Goal: Task Accomplishment & Management: Complete application form

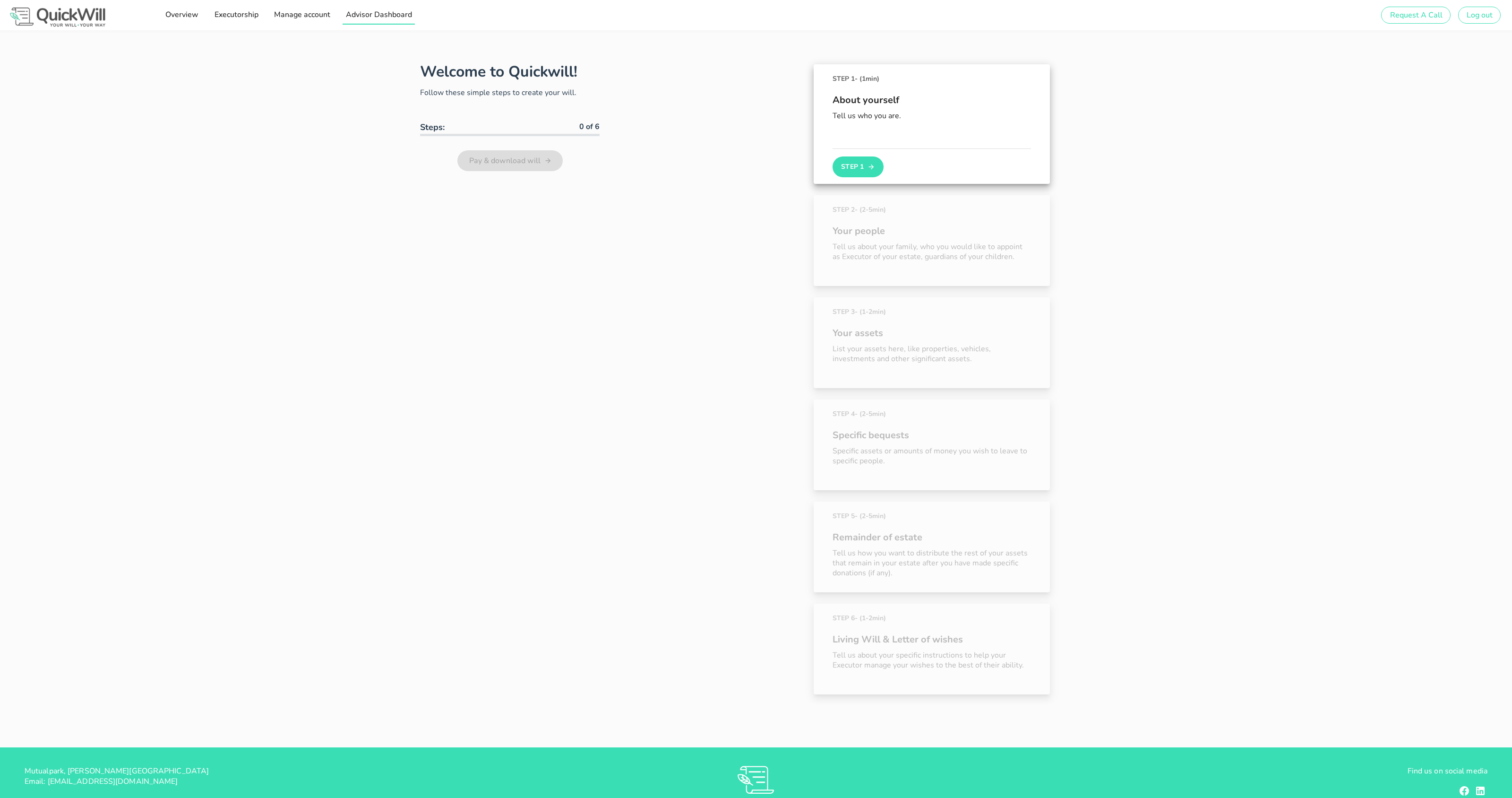
click at [362, 19] on span "Advisor Dashboard" at bounding box center [379, 15] width 67 height 11
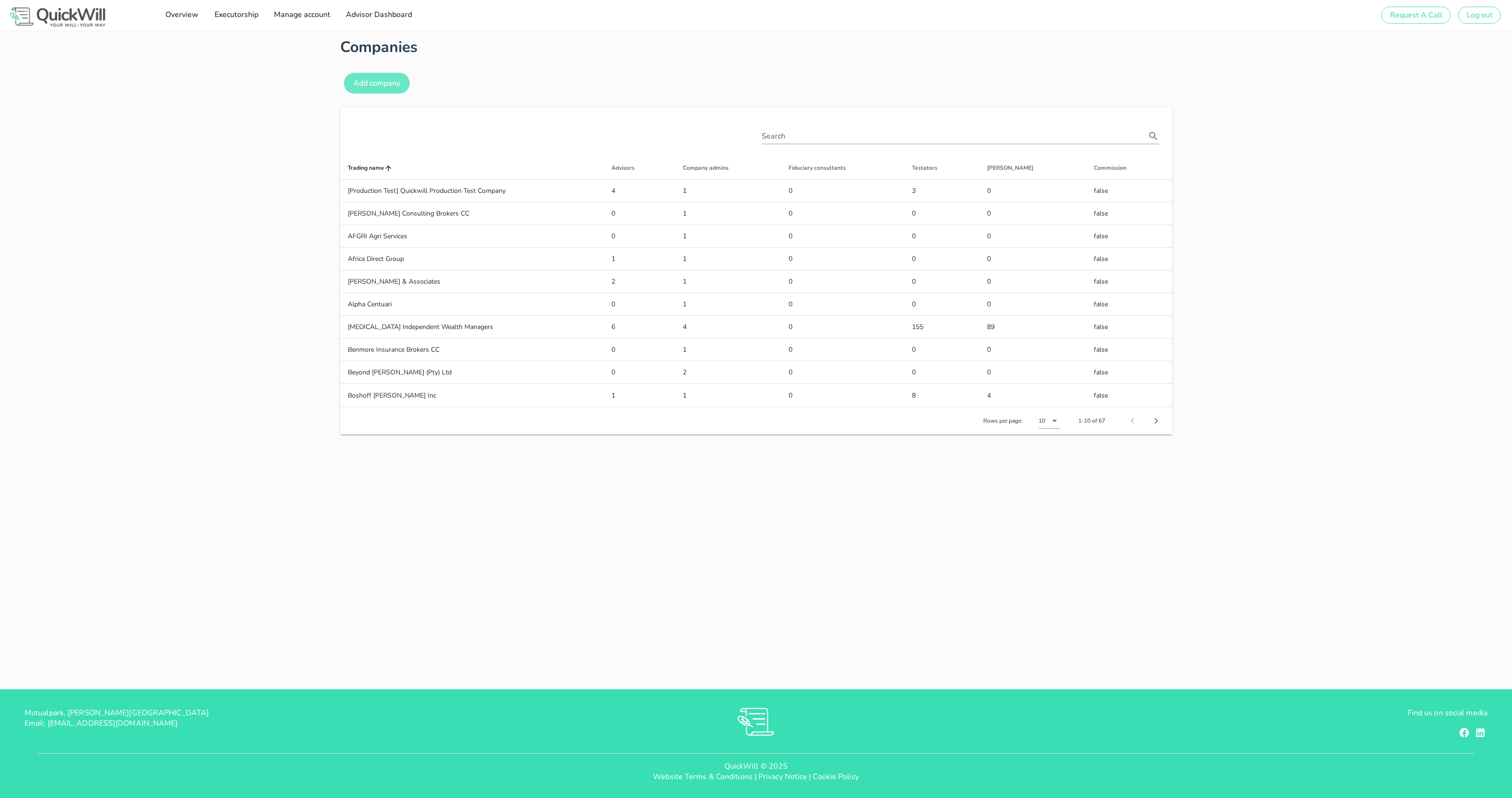
click at [367, 83] on span "Add company" at bounding box center [376, 83] width 47 height 11
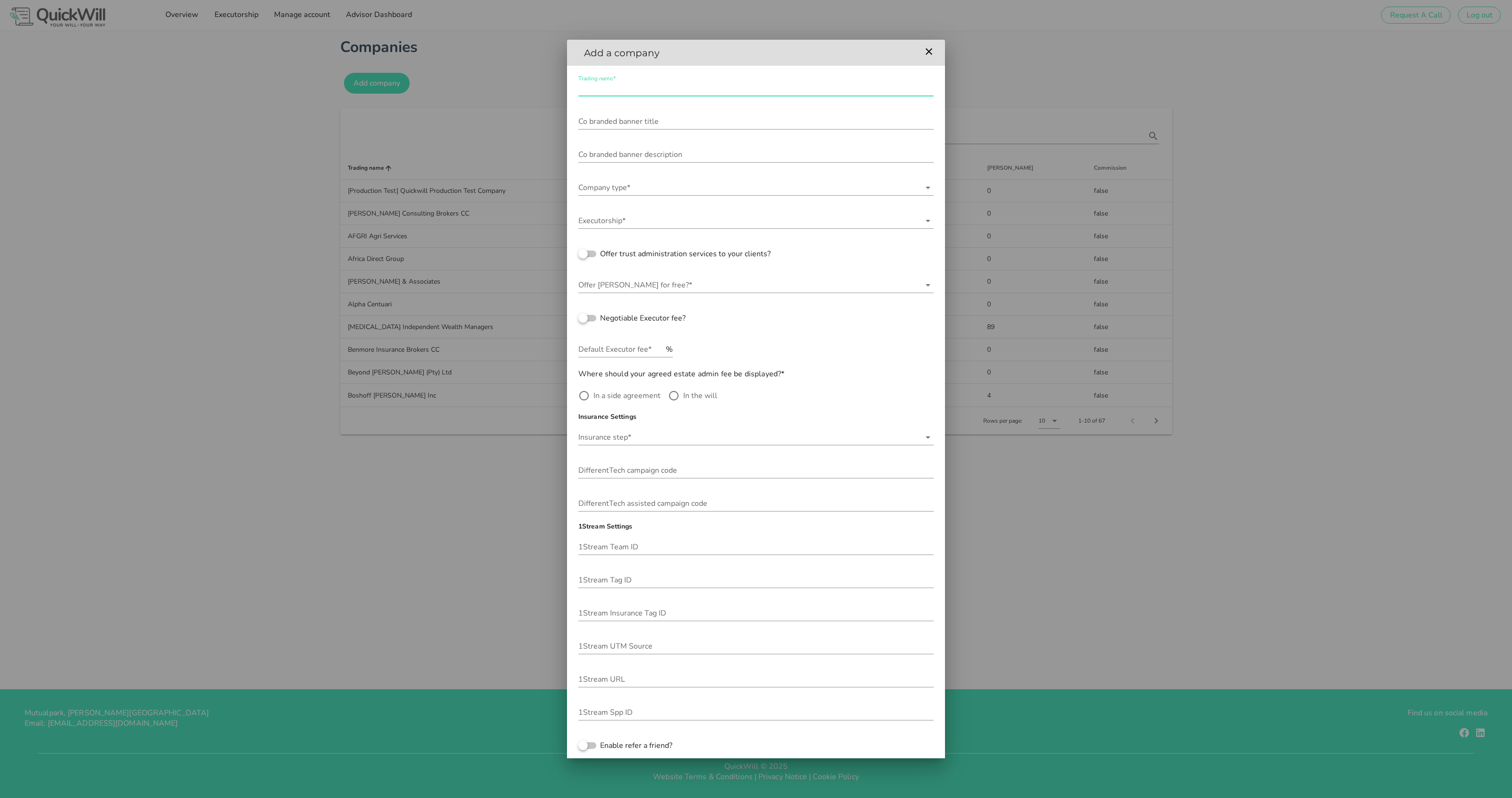
click at [658, 92] on input "Trading name*" at bounding box center [756, 89] width 355 height 15
type input "QuickWill Free"
click at [930, 188] on icon at bounding box center [928, 187] width 11 height 11
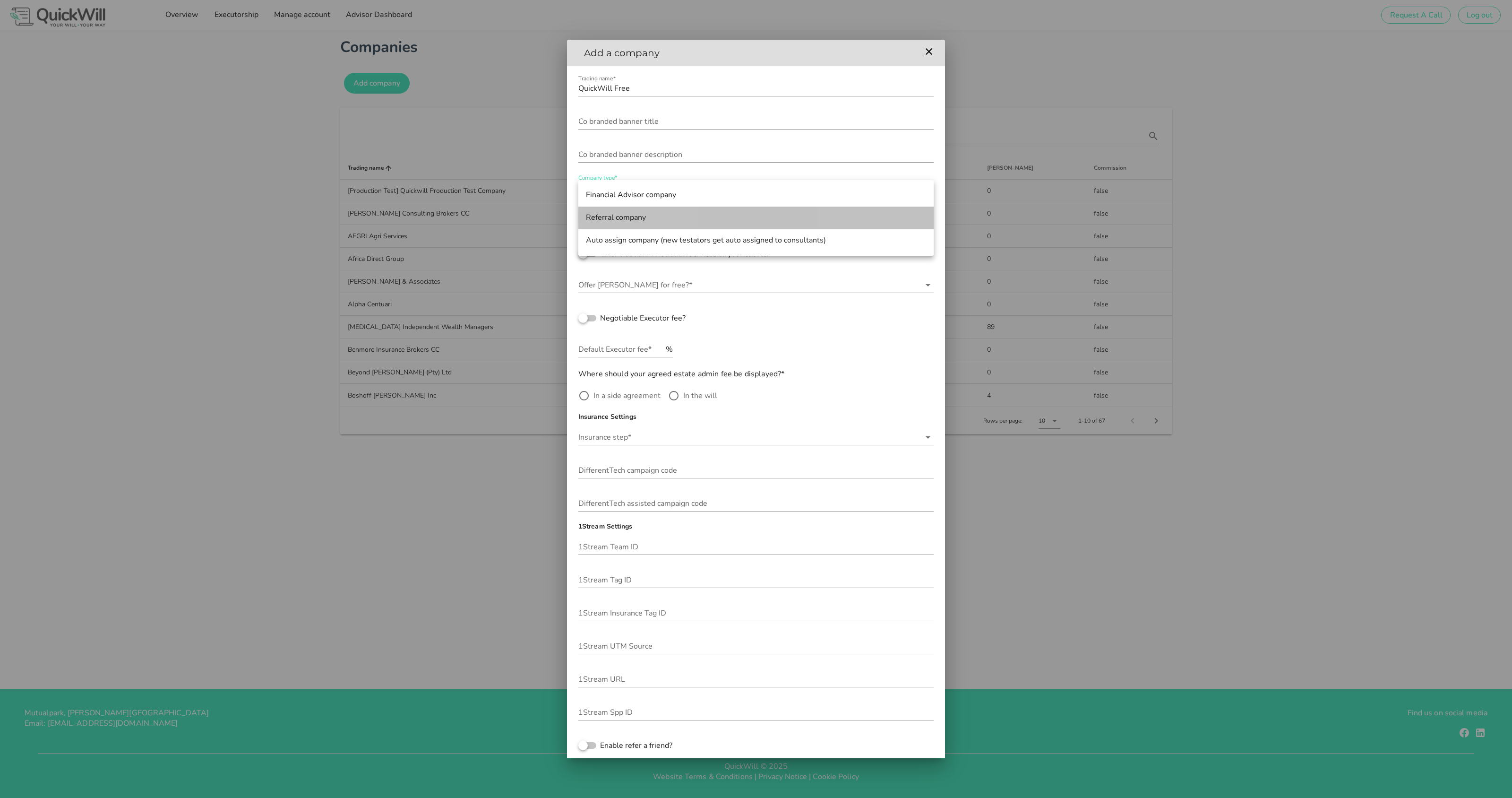
click at [650, 217] on div "Referral company" at bounding box center [756, 218] width 340 height 9
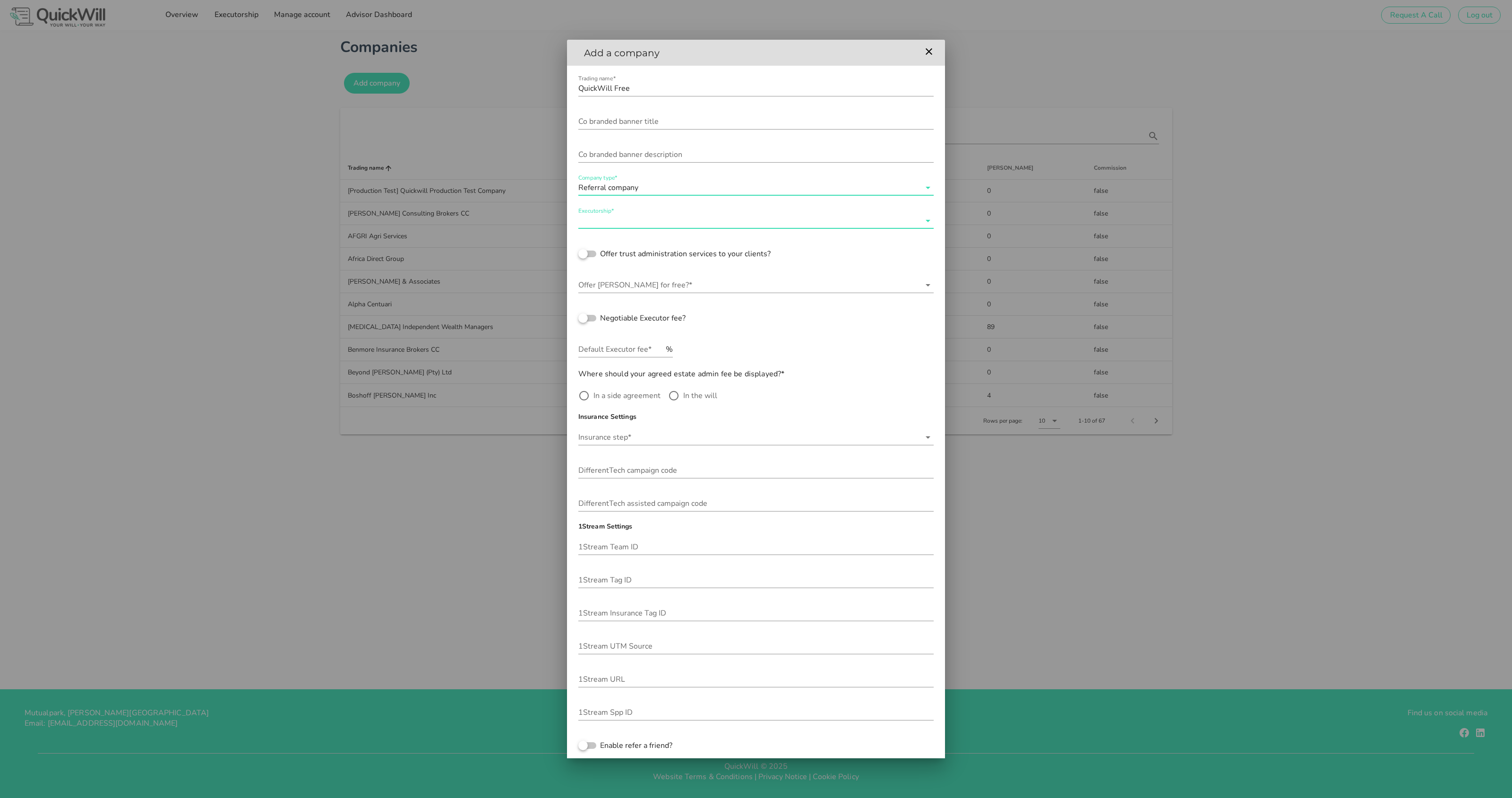
click at [655, 226] on input "Executorship*" at bounding box center [749, 221] width 342 height 15
click at [638, 228] on div "QuickWill or user selected nomination" at bounding box center [756, 228] width 340 height 9
click at [647, 282] on input "Offer [PERSON_NAME] for free?*" at bounding box center [749, 285] width 342 height 15
click at [631, 292] on div "Always free" at bounding box center [756, 292] width 340 height 9
click at [635, 284] on input "Offer [PERSON_NAME] for free?*" at bounding box center [771, 285] width 299 height 15
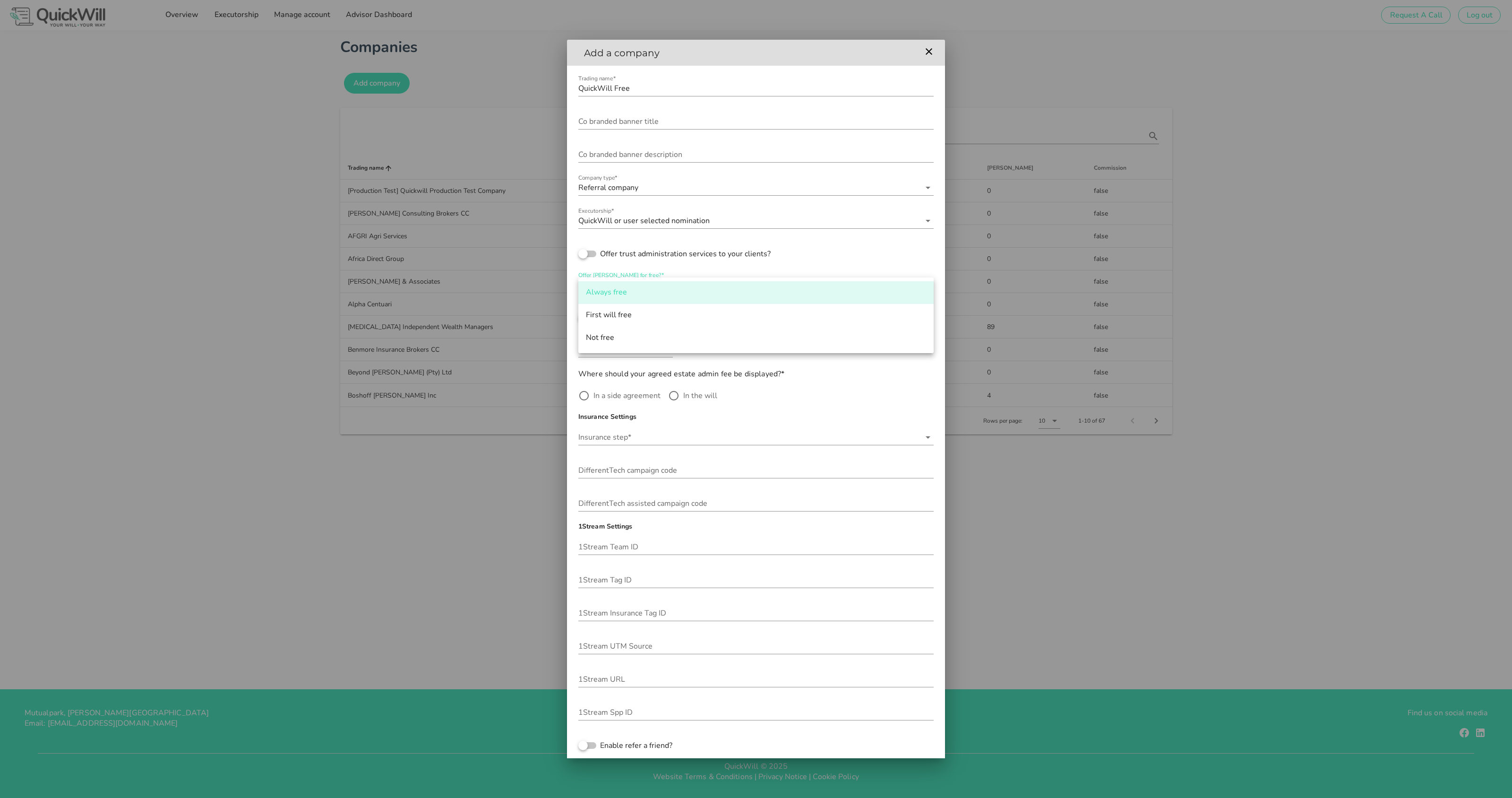
click at [662, 273] on div "Offer [PERSON_NAME] for free?* Always free" at bounding box center [756, 288] width 355 height 32
click at [671, 265] on div at bounding box center [756, 266] width 355 height 7
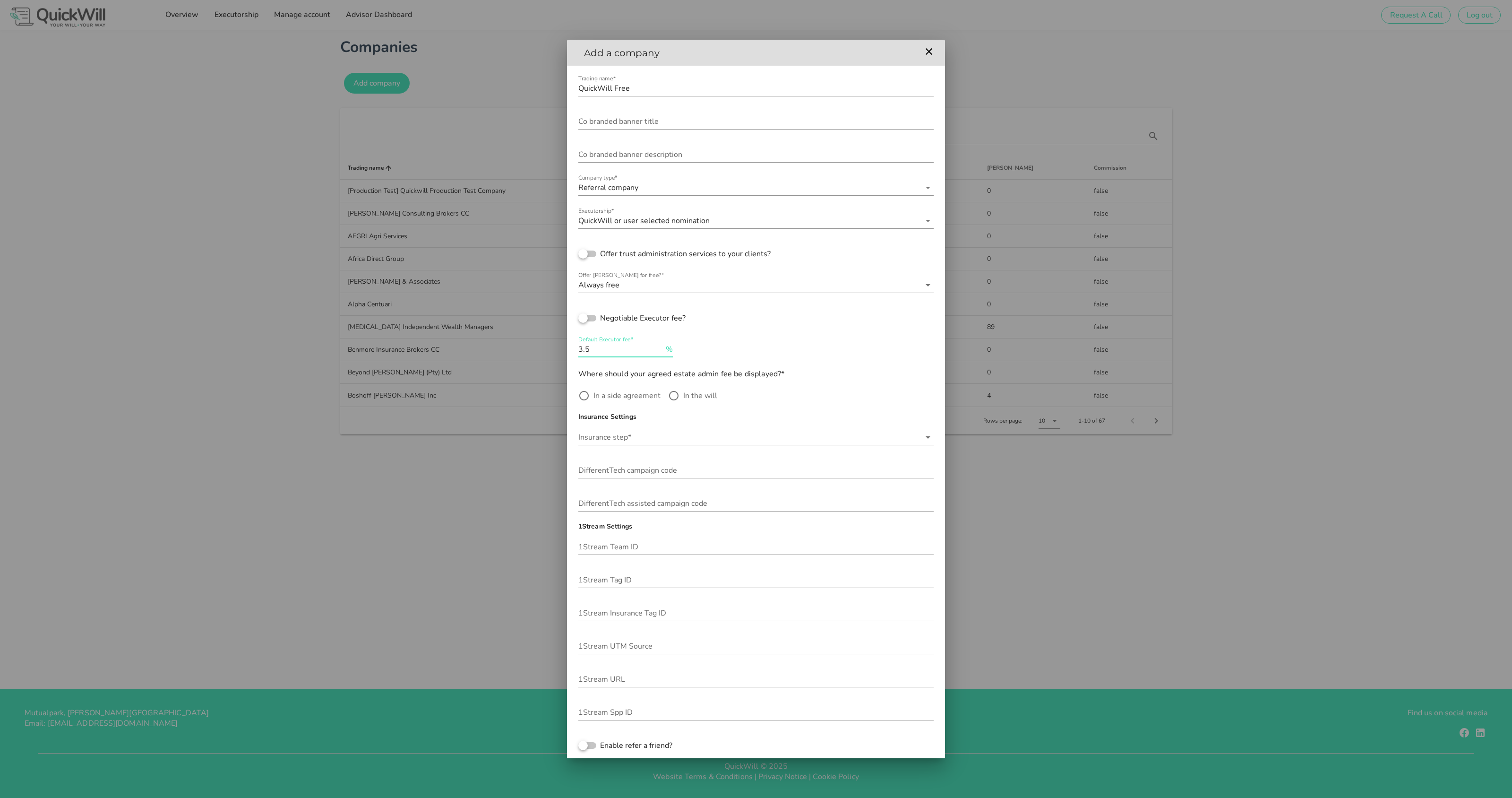
click at [629, 347] on input "3.5" at bounding box center [621, 349] width 86 height 15
type input "3.5"
click at [611, 401] on label "In a side agreement" at bounding box center [626, 395] width 67 height 10
radio input "true"
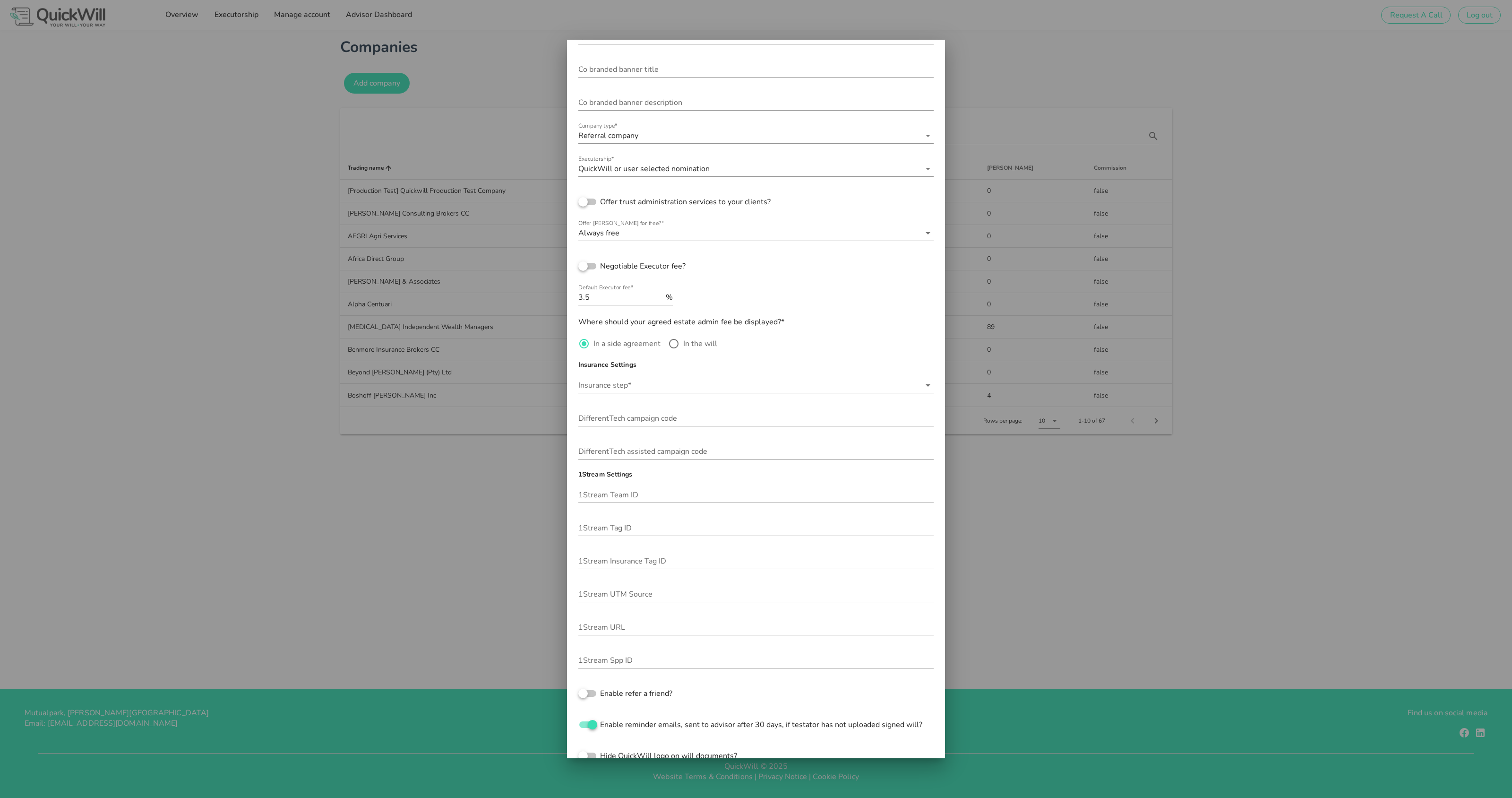
scroll to position [53, 0]
click at [717, 387] on input "Insurance step*" at bounding box center [749, 384] width 342 height 15
click at [669, 394] on div "No insurance" at bounding box center [756, 391] width 340 height 9
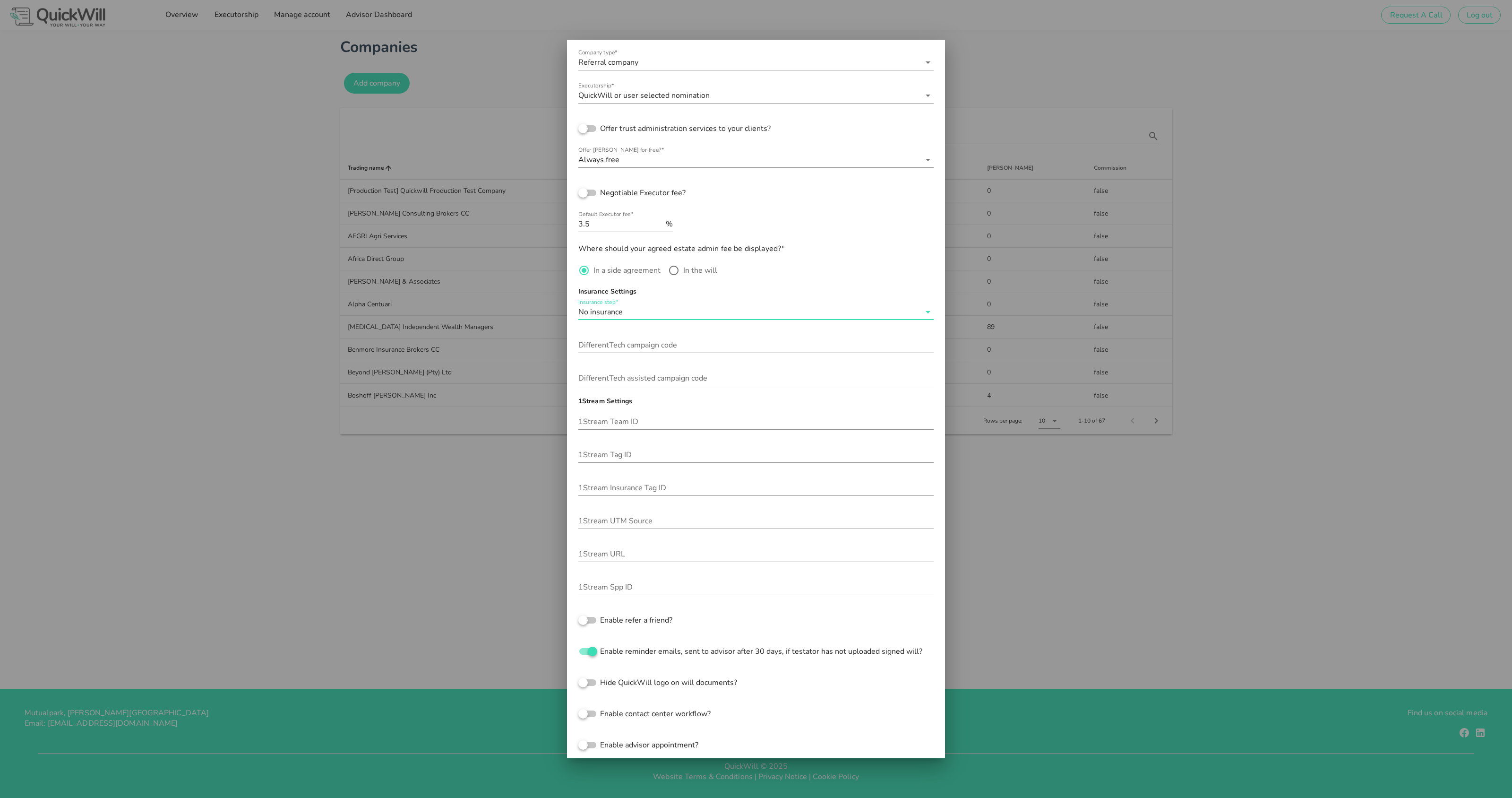
scroll to position [129, 0]
click at [620, 416] on input "1Stream Team ID" at bounding box center [756, 417] width 355 height 15
type input "5"
click at [620, 449] on input "1Stream Tag ID" at bounding box center [756, 450] width 355 height 15
type input "14"
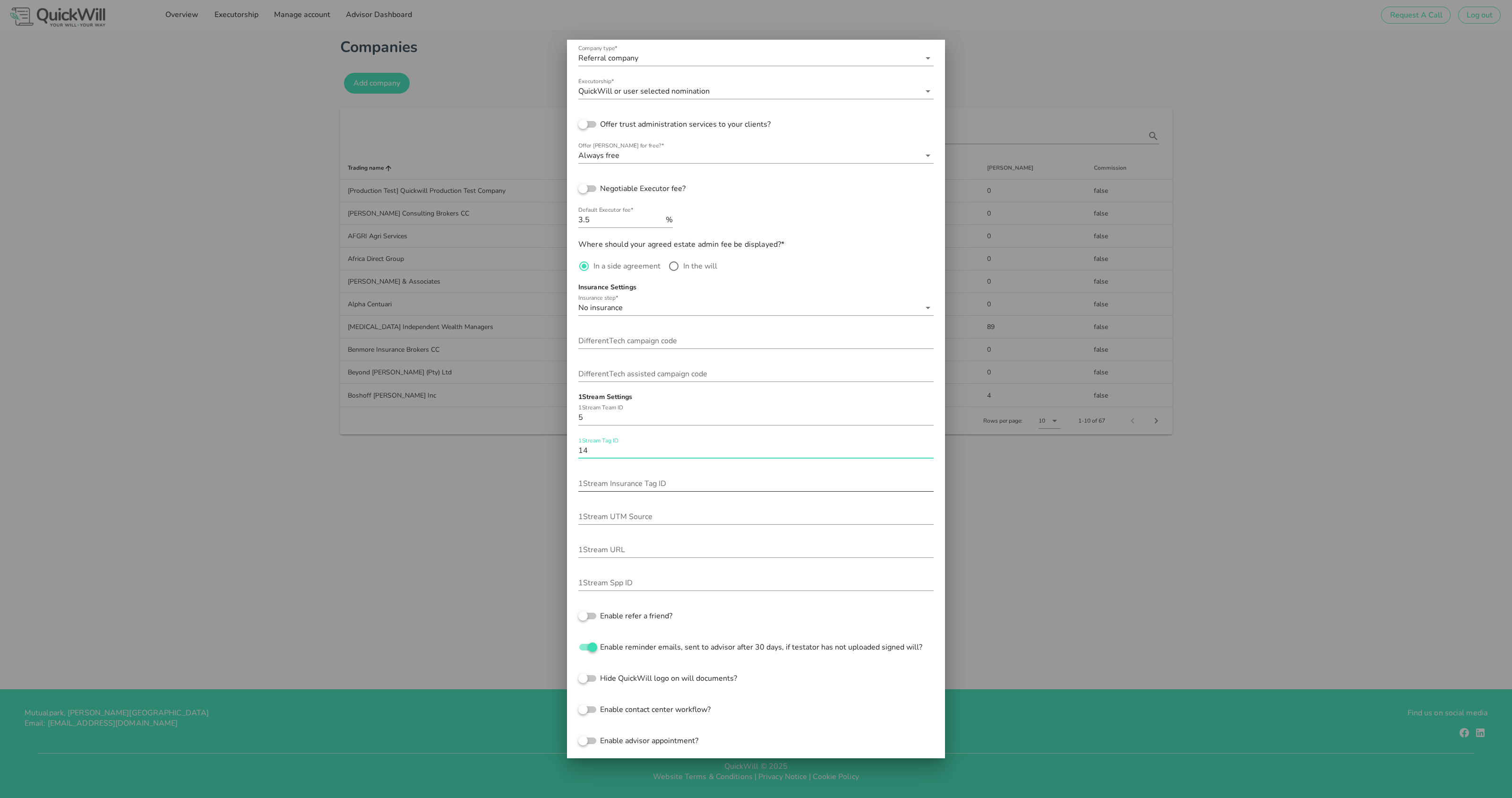
click at [616, 482] on input "1Stream Insurance Tag ID" at bounding box center [756, 483] width 355 height 15
type input "13"
click at [603, 511] on div "1Stream UTM Source" at bounding box center [756, 516] width 355 height 15
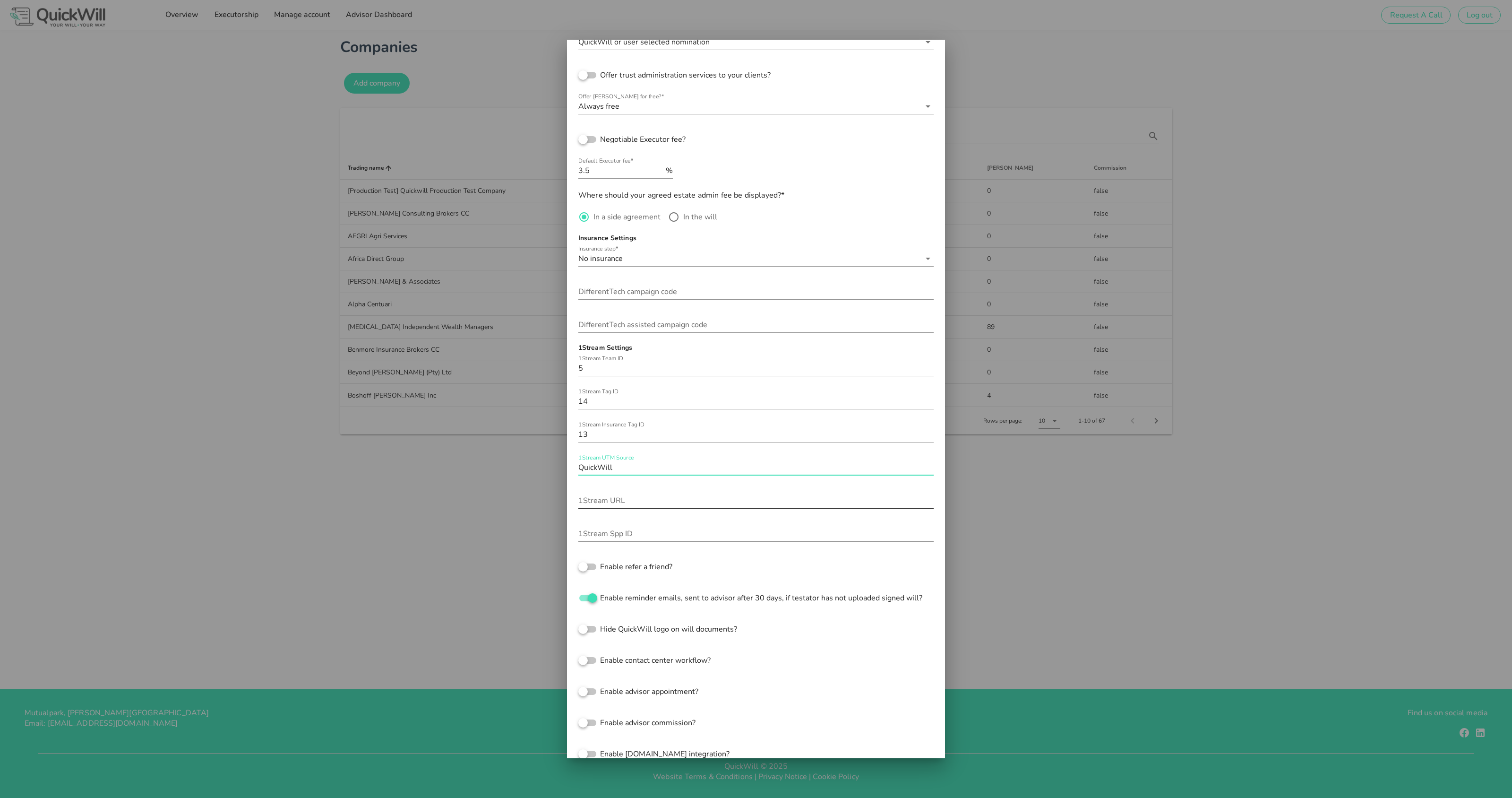
type input "QuickWill"
click at [612, 503] on input "1Stream URL" at bounding box center [756, 500] width 355 height 15
type input "[URL][DOMAIN_NAME]"
click at [645, 534] on input "1Stream Spp ID" at bounding box center [756, 534] width 355 height 15
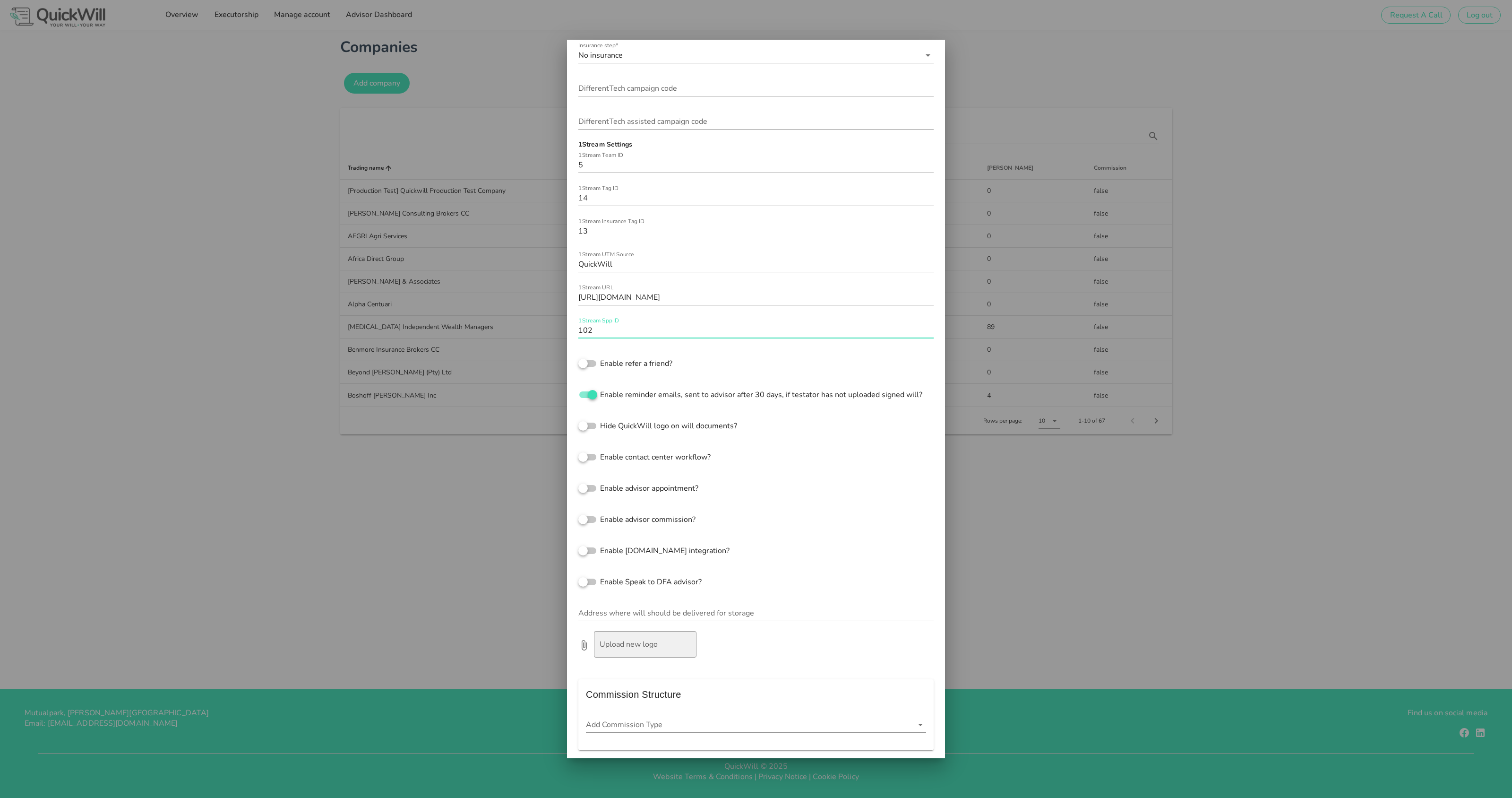
scroll to position [392, 0]
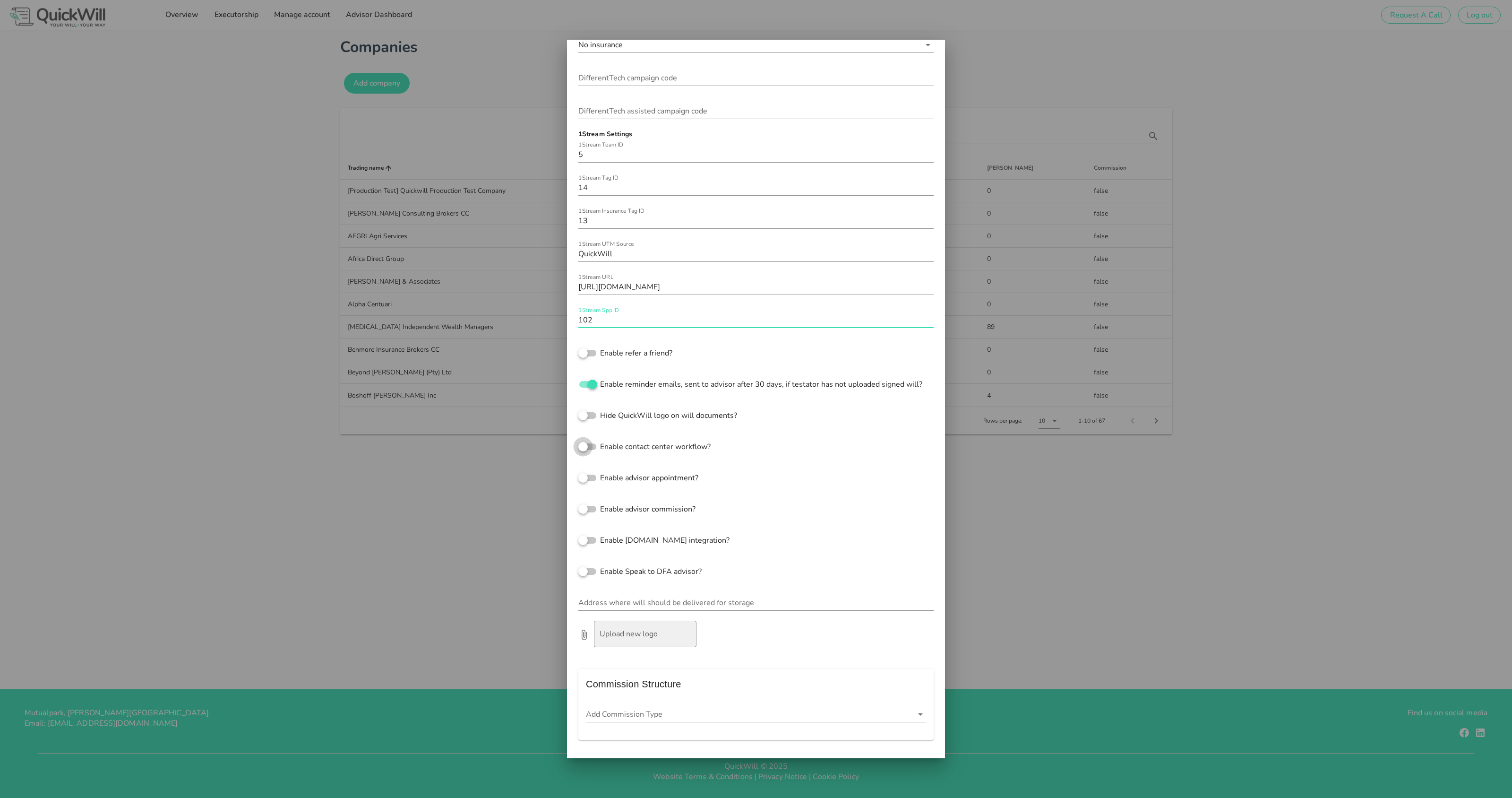
type input "102"
click at [583, 445] on div at bounding box center [582, 446] width 16 height 16
checkbox input "true"
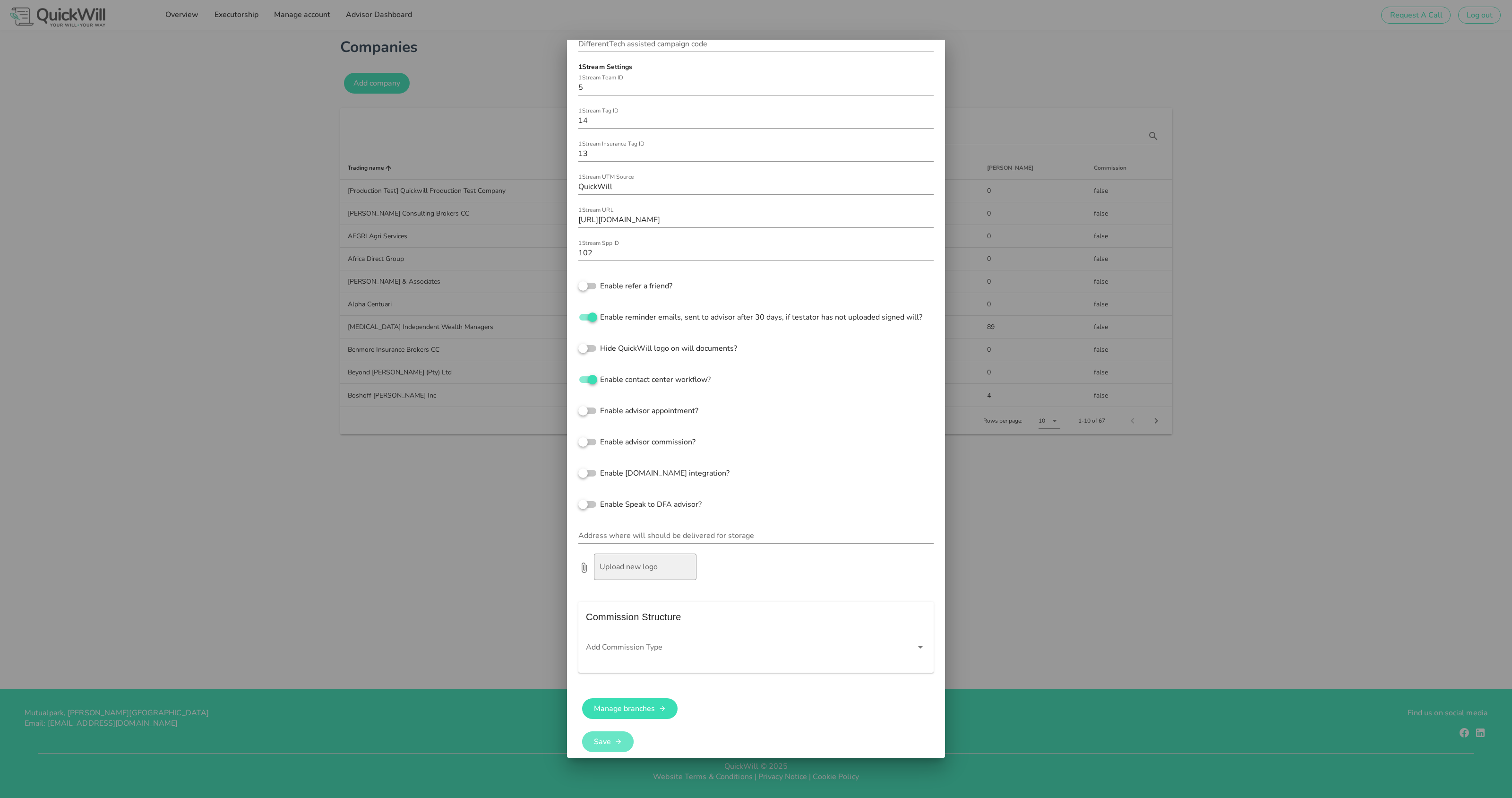
click at [605, 748] on button "Save" at bounding box center [608, 742] width 52 height 21
click at [590, 409] on div at bounding box center [582, 410] width 16 height 16
click at [590, 409] on div at bounding box center [592, 410] width 16 height 16
checkbox input "false"
click at [614, 741] on icon "button" at bounding box center [618, 742] width 8 height 8
